Goal: Information Seeking & Learning: Learn about a topic

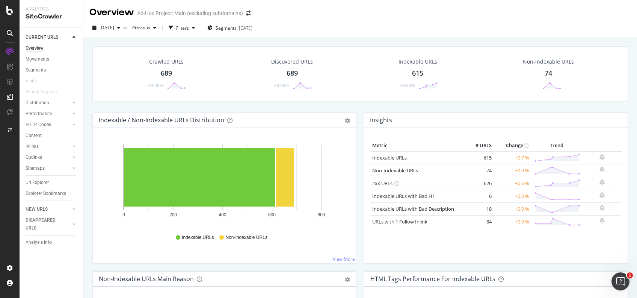
click at [89, 81] on div "Crawled URLs 689 +0.58% Discovered URLs 689 +0.58% Indexable URLs 615 +0.65% No…" at bounding box center [361, 79] width 544 height 66
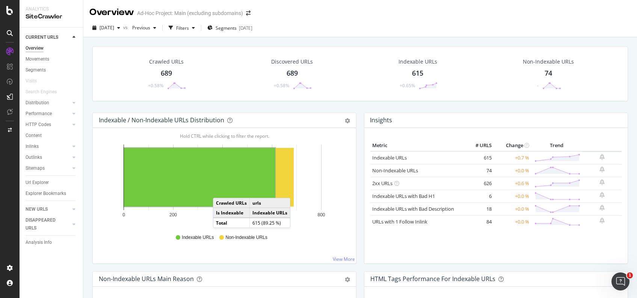
click at [93, 94] on div "Crawled URLs 689 +0.58% Discovered URLs 689 +0.58% Indexable URLs 615 +0.65% No…" at bounding box center [360, 73] width 536 height 55
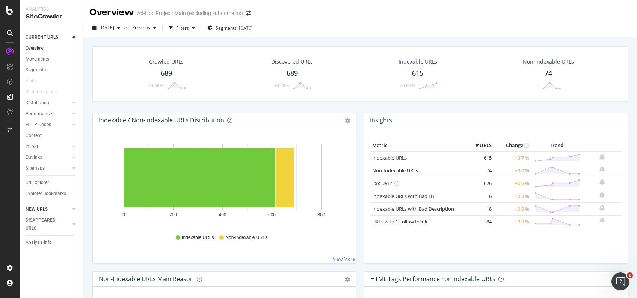
click at [29, 207] on div "NEW URLS" at bounding box center [37, 209] width 22 height 8
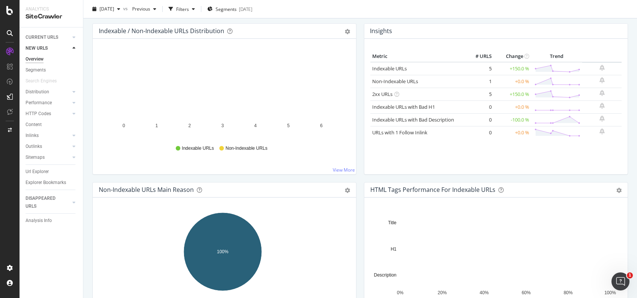
scroll to position [89, 0]
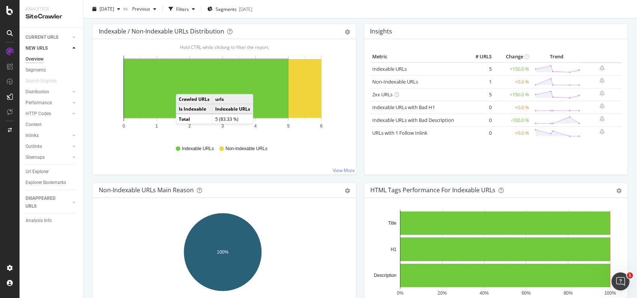
click at [183, 86] on rect "A chart." at bounding box center [206, 88] width 164 height 59
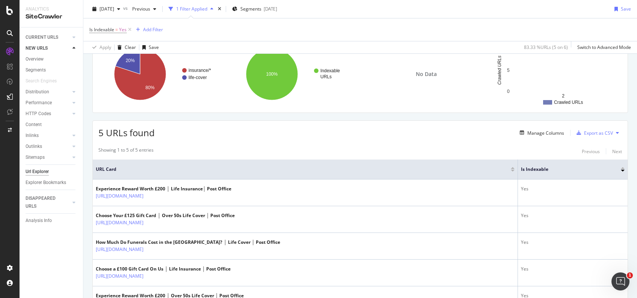
scroll to position [115, 0]
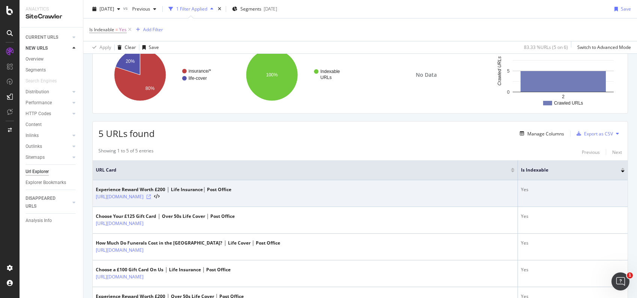
click at [151, 194] on icon at bounding box center [149, 196] width 5 height 5
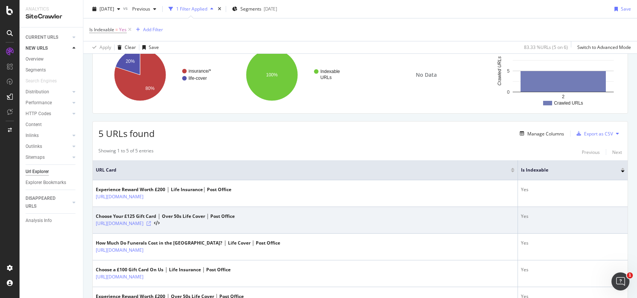
click at [151, 223] on icon at bounding box center [149, 223] width 5 height 5
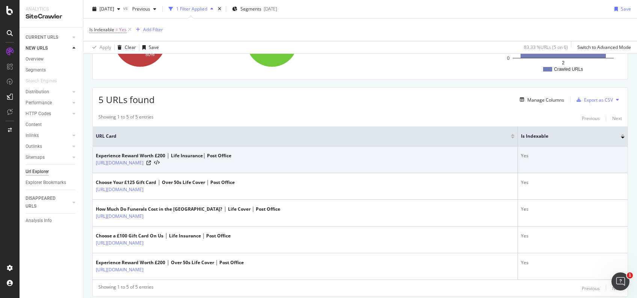
scroll to position [161, 0]
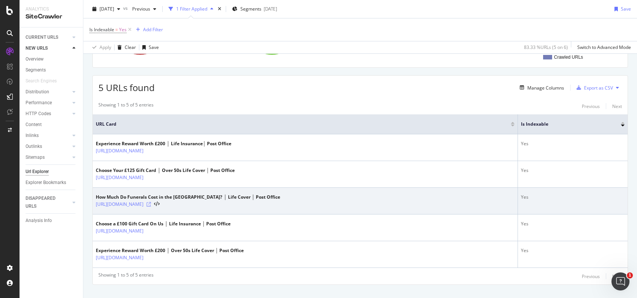
click at [151, 203] on icon at bounding box center [149, 204] width 5 height 5
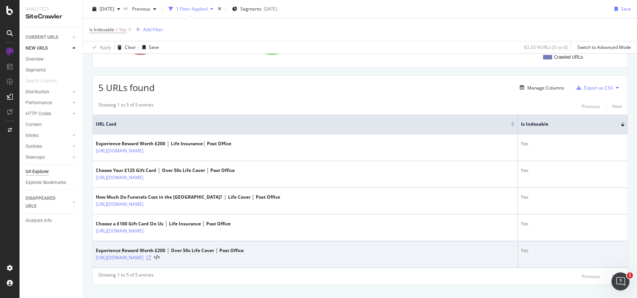
click at [151, 256] on icon at bounding box center [149, 257] width 5 height 5
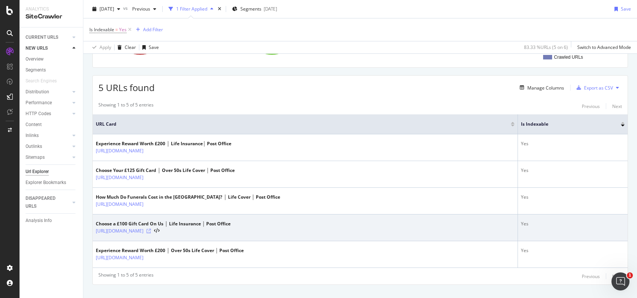
click at [151, 229] on icon at bounding box center [149, 231] width 5 height 5
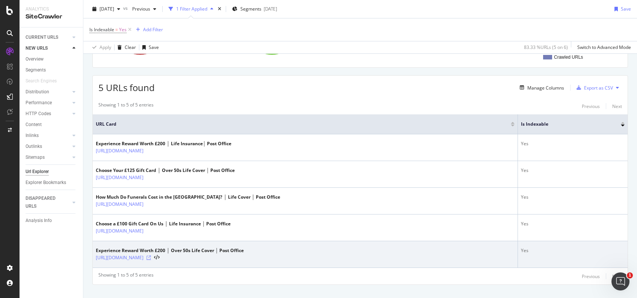
click at [151, 256] on icon at bounding box center [149, 257] width 5 height 5
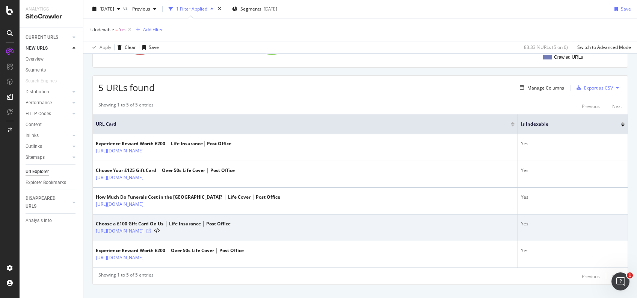
click at [151, 230] on icon at bounding box center [149, 231] width 5 height 5
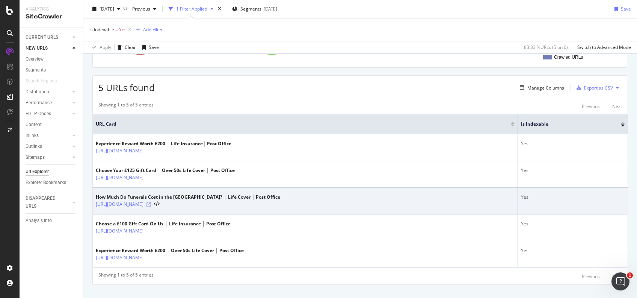
click at [151, 204] on icon at bounding box center [149, 204] width 5 height 5
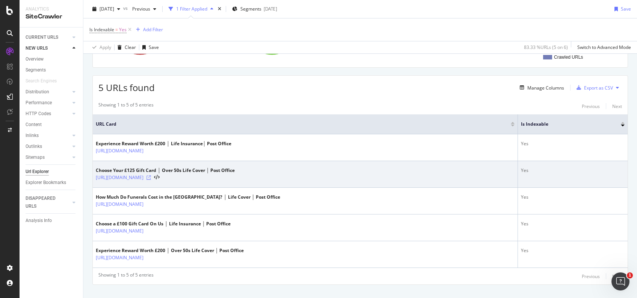
click at [151, 175] on icon at bounding box center [149, 177] width 5 height 5
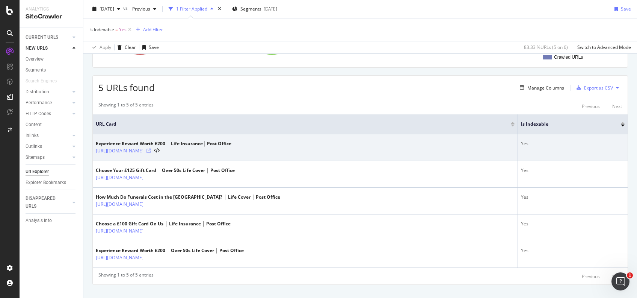
click at [151, 149] on icon at bounding box center [149, 150] width 5 height 5
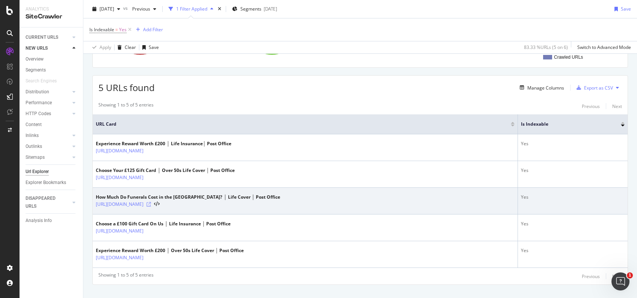
click at [151, 203] on icon at bounding box center [149, 204] width 5 height 5
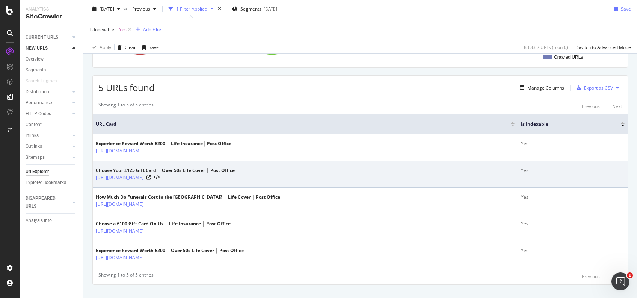
scroll to position [0, 0]
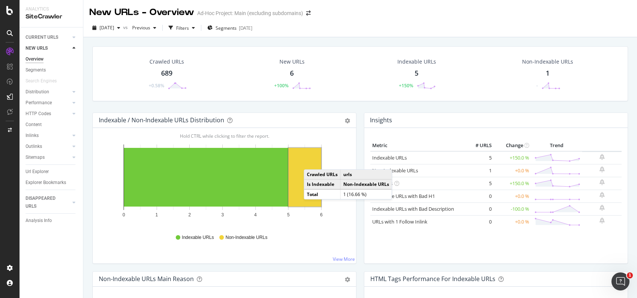
click at [312, 161] on rect "A chart." at bounding box center [305, 177] width 33 height 59
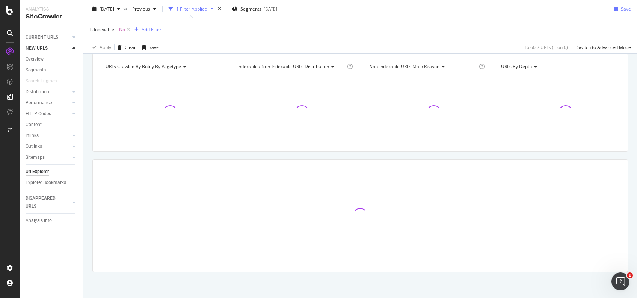
scroll to position [76, 0]
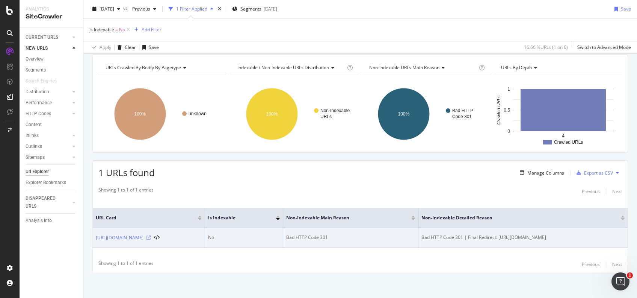
click at [151, 238] on icon at bounding box center [149, 237] width 5 height 5
drag, startPoint x: 94, startPoint y: 238, endPoint x: 181, endPoint y: 231, distance: 87.1
click at [181, 231] on td "[URL][DOMAIN_NAME]" at bounding box center [149, 238] width 112 height 20
copy div "[URL][DOMAIN_NAME]"
click at [108, 241] on td "[URL][DOMAIN_NAME]" at bounding box center [149, 238] width 112 height 20
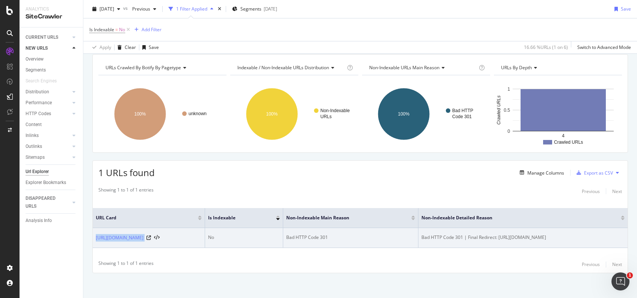
drag, startPoint x: 94, startPoint y: 236, endPoint x: 181, endPoint y: 240, distance: 86.9
click at [181, 240] on td "[URL][DOMAIN_NAME]" at bounding box center [149, 238] width 112 height 20
copy div "[URL][DOMAIN_NAME]"
click at [144, 235] on link "[URL][DOMAIN_NAME]" at bounding box center [120, 238] width 48 height 8
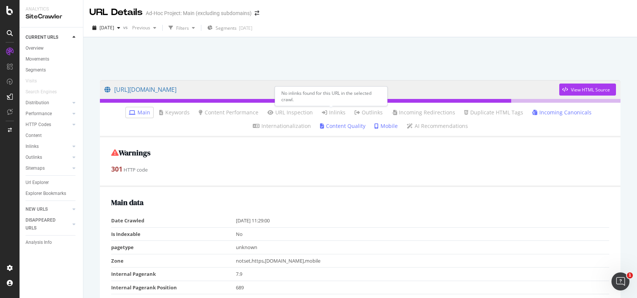
click at [334, 111] on link "Inlinks" at bounding box center [334, 113] width 24 height 8
click at [334, 109] on link "Inlinks" at bounding box center [334, 113] width 24 height 8
click at [577, 114] on link "Incoming Canonicals" at bounding box center [562, 113] width 59 height 8
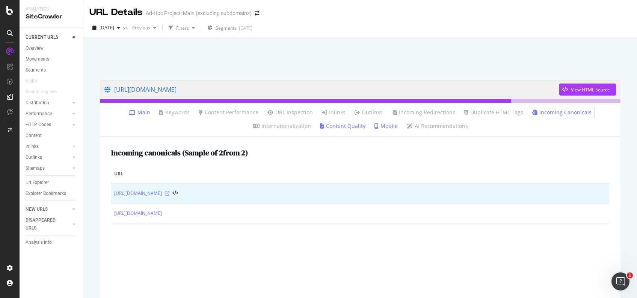
click at [170, 193] on icon at bounding box center [167, 193] width 5 height 5
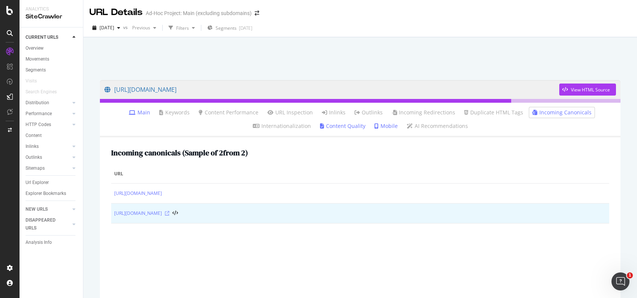
click at [170, 213] on icon at bounding box center [167, 213] width 5 height 5
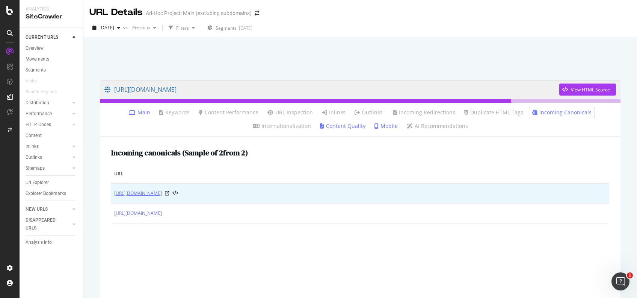
click at [153, 196] on link "[URL][DOMAIN_NAME]" at bounding box center [138, 193] width 48 height 8
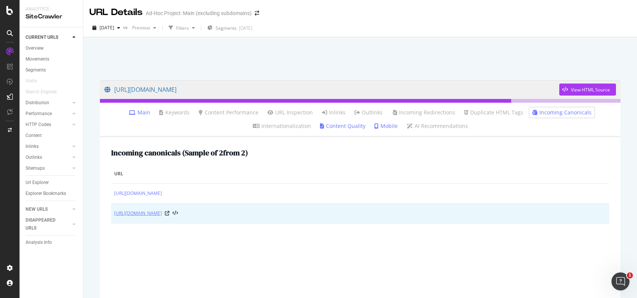
click at [162, 214] on link "https://www.postoffice.co.uk/life-cover/over-50s-life-insurance/calculator" at bounding box center [138, 213] width 48 height 8
click at [170, 214] on icon at bounding box center [167, 213] width 5 height 5
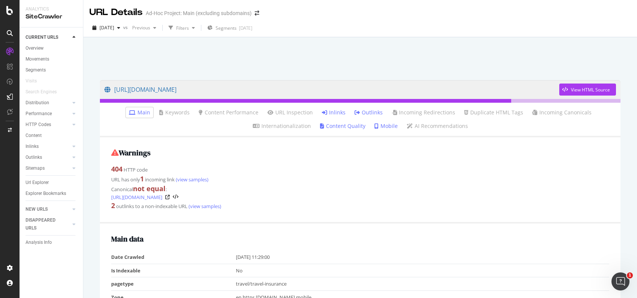
click at [327, 115] on link "Inlinks" at bounding box center [334, 113] width 24 height 8
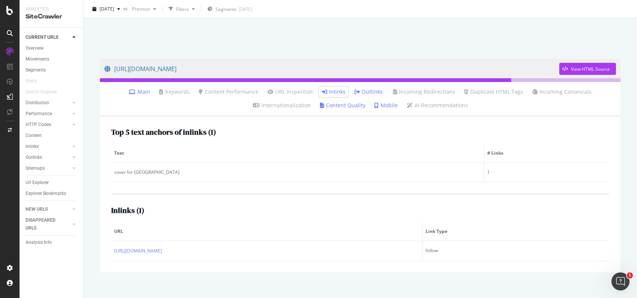
scroll to position [29, 0]
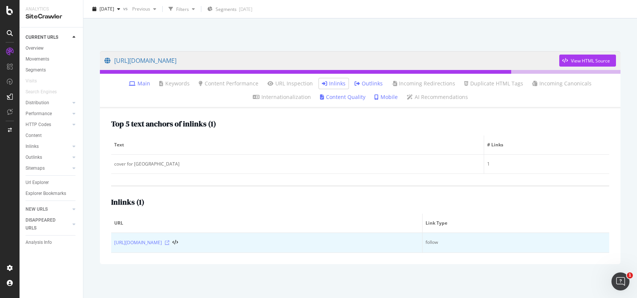
click at [170, 241] on icon at bounding box center [167, 242] width 5 height 5
drag, startPoint x: 457, startPoint y: 239, endPoint x: 406, endPoint y: 244, distance: 51.3
click at [406, 244] on tr "https://www.postoffice.co.uk/travel-insurance/guides/children follow" at bounding box center [360, 243] width 498 height 20
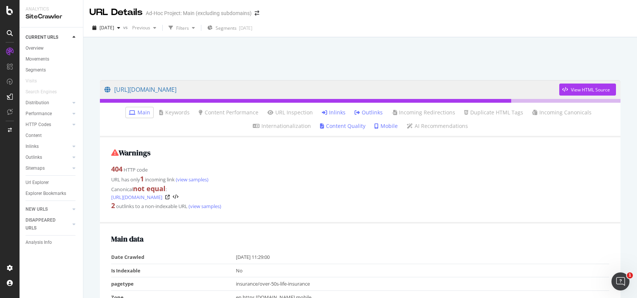
click at [340, 111] on link "Inlinks" at bounding box center [334, 113] width 24 height 8
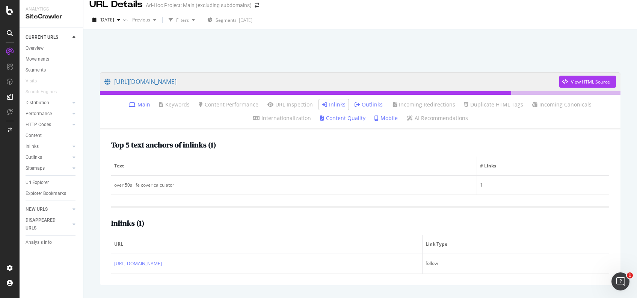
scroll to position [29, 0]
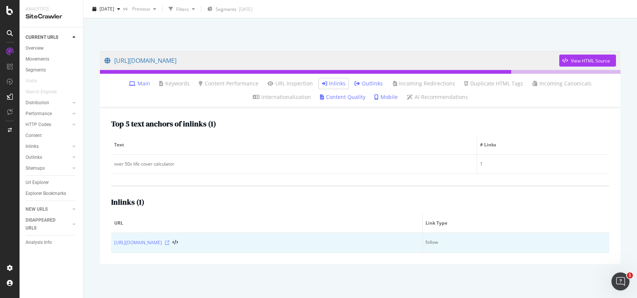
click at [170, 241] on icon at bounding box center [167, 242] width 5 height 5
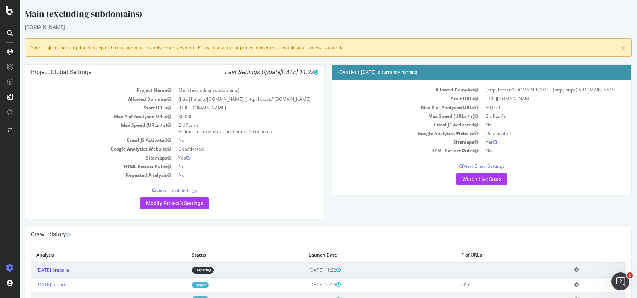
click at [54, 273] on link "[DATE] prepare" at bounding box center [52, 269] width 33 height 6
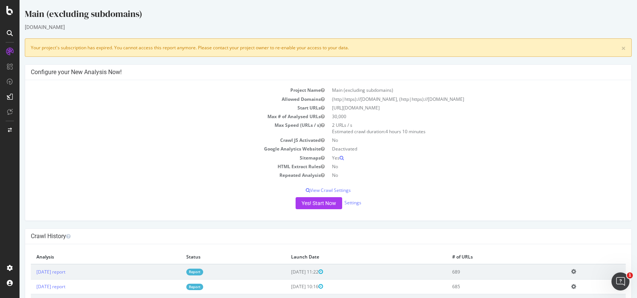
click at [67, 266] on td "[DATE] report" at bounding box center [106, 271] width 150 height 15
click at [68, 274] on td "[DATE] report" at bounding box center [106, 271] width 150 height 15
click at [65, 271] on link "[DATE] report" at bounding box center [50, 271] width 29 height 6
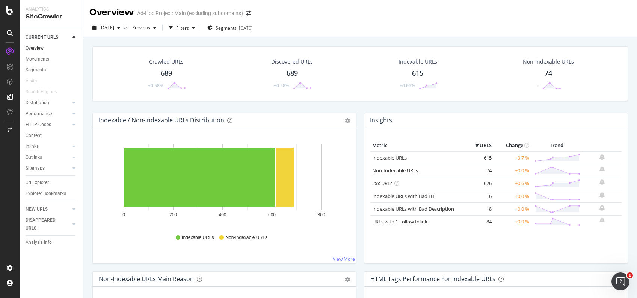
click at [89, 155] on div "Indexable / Non-Indexable URLs Distribution Bar Bar (by Percentage) Table Expor…" at bounding box center [225, 191] width 272 height 159
click at [39, 125] on div "HTTP Codes" at bounding box center [39, 125] width 26 height 8
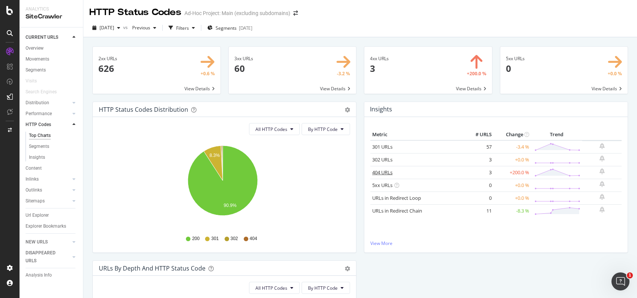
click at [385, 171] on link "404 URLs" at bounding box center [382, 172] width 20 height 7
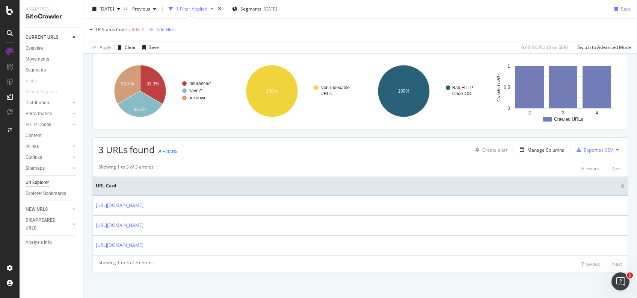
scroll to position [98, 0]
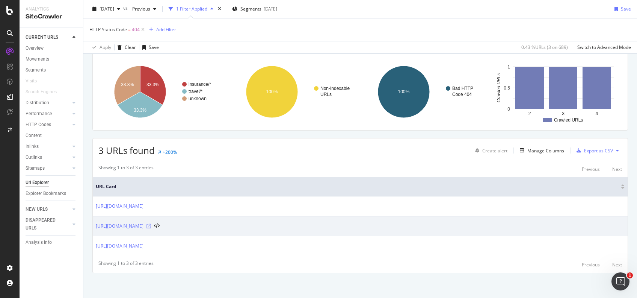
click at [151, 225] on icon at bounding box center [149, 226] width 5 height 5
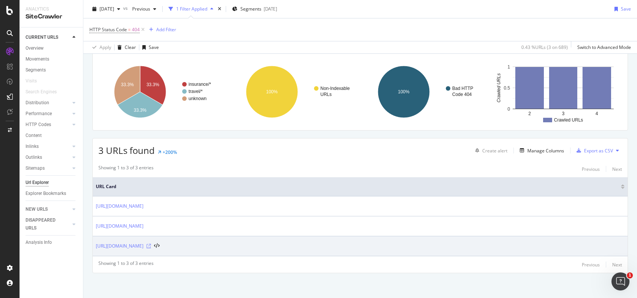
click at [151, 245] on icon at bounding box center [149, 246] width 5 height 5
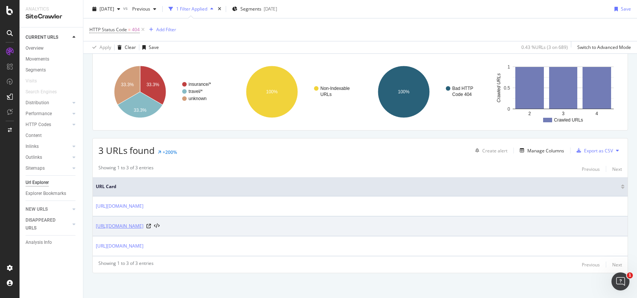
click at [137, 223] on link "[URL][DOMAIN_NAME]" at bounding box center [120, 226] width 48 height 8
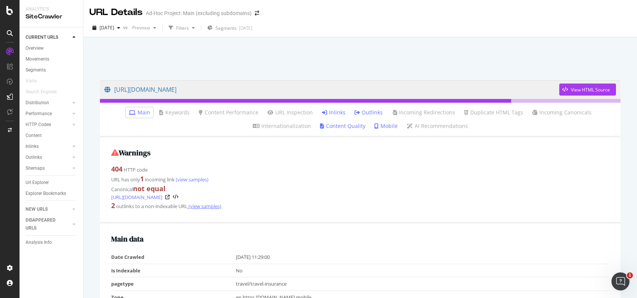
click at [198, 206] on link "(view samples)" at bounding box center [205, 206] width 34 height 7
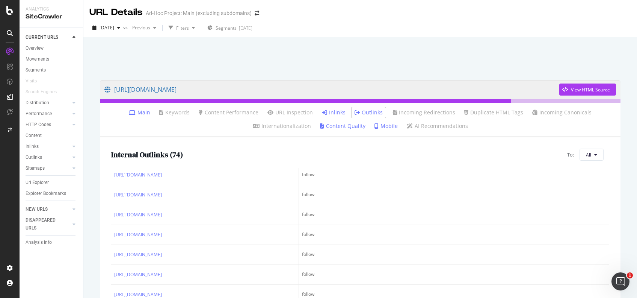
scroll to position [189, 0]
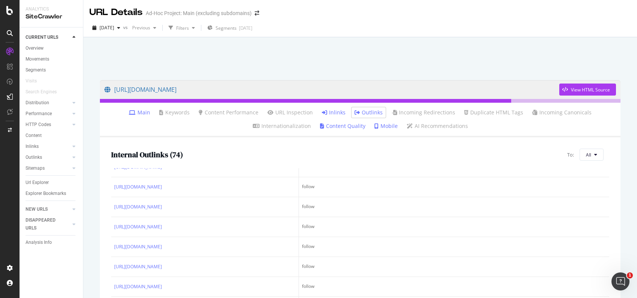
click at [336, 110] on link "Inlinks" at bounding box center [334, 113] width 24 height 8
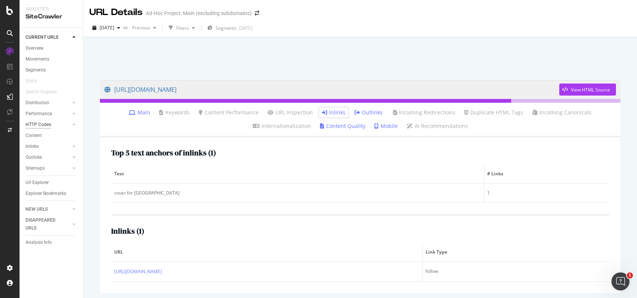
click at [50, 124] on div "HTTP Codes" at bounding box center [39, 125] width 26 height 8
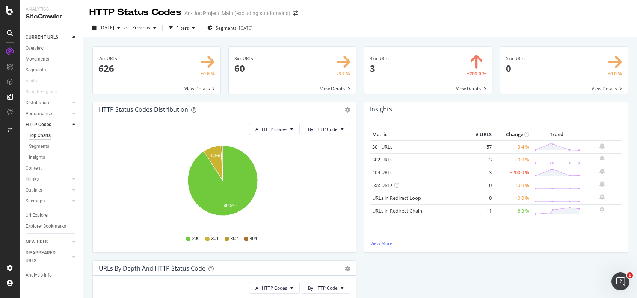
click at [379, 211] on link "URLs in Redirect Chain" at bounding box center [397, 210] width 50 height 7
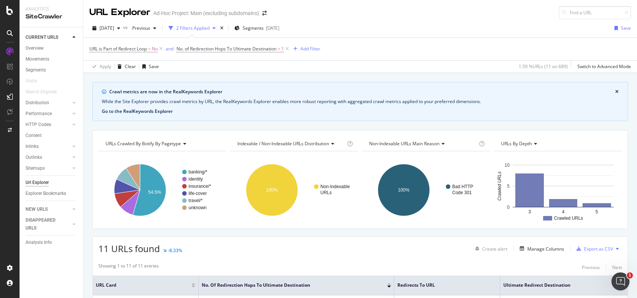
click at [141, 112] on button "Go to the RealKeywords Explorer" at bounding box center [137, 111] width 71 height 7
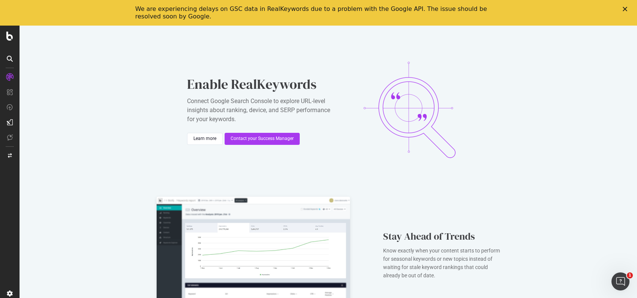
click at [7, 77] on icon at bounding box center [10, 77] width 8 height 8
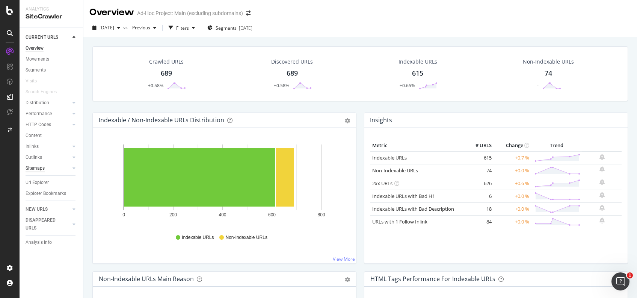
click at [40, 168] on div "Sitemaps" at bounding box center [35, 168] width 19 height 8
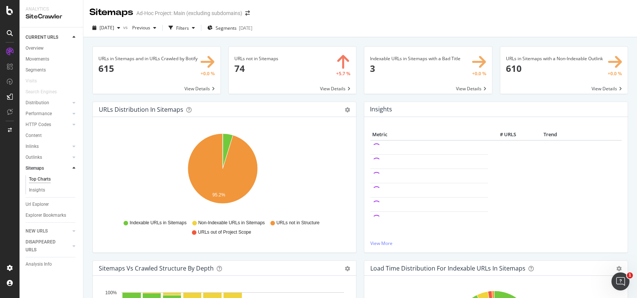
click at [268, 60] on span at bounding box center [293, 70] width 128 height 47
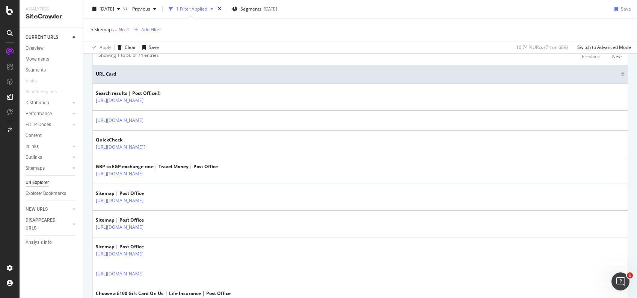
scroll to position [210, 0]
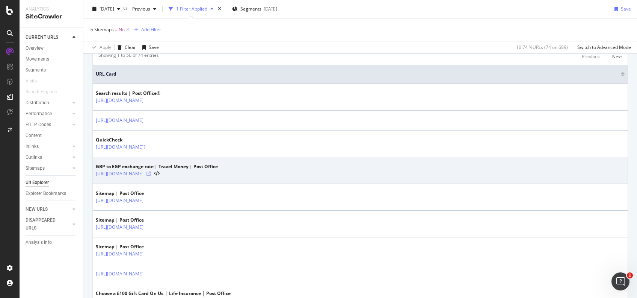
click at [151, 173] on icon at bounding box center [149, 173] width 5 height 5
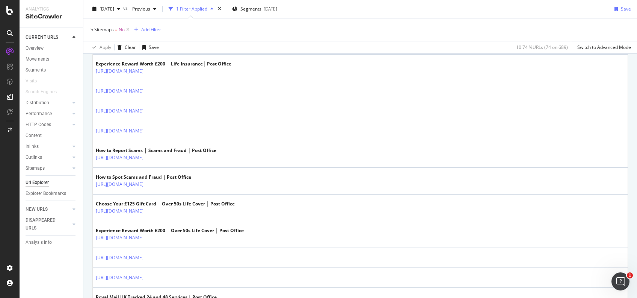
scroll to position [467, 0]
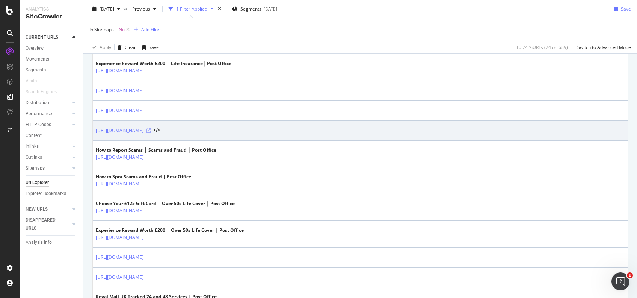
click at [151, 129] on icon at bounding box center [149, 130] width 5 height 5
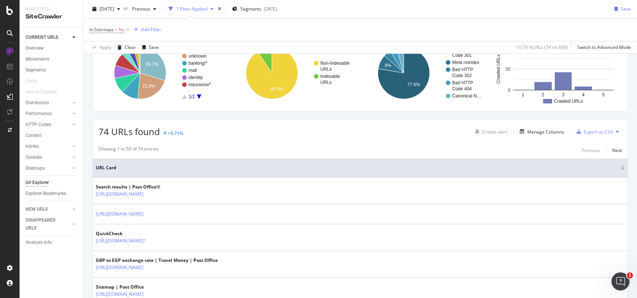
scroll to position [0, 0]
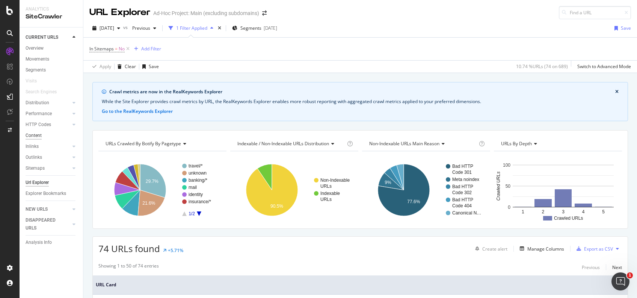
click at [38, 135] on div "Content" at bounding box center [34, 136] width 16 height 8
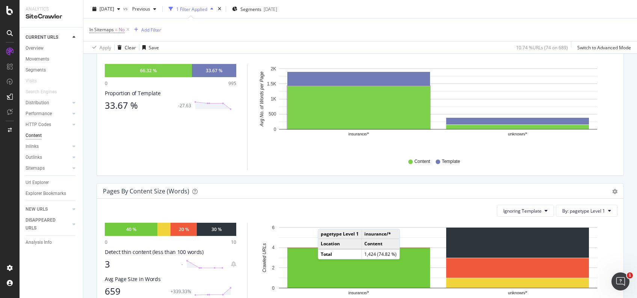
scroll to position [130, 0]
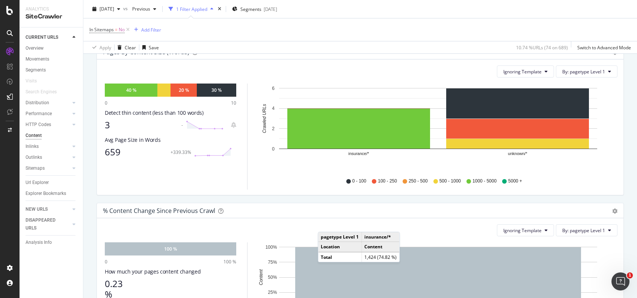
scroll to position [284, 0]
